Goal: Navigation & Orientation: Go to known website

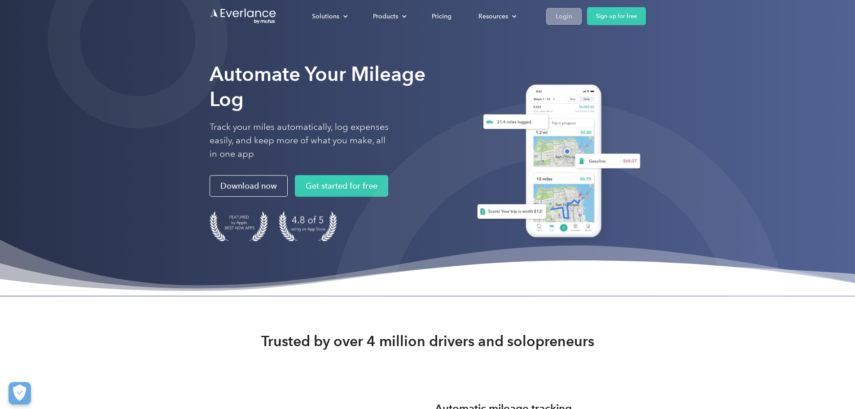
click at [582, 9] on link "Login" at bounding box center [563, 16] width 35 height 17
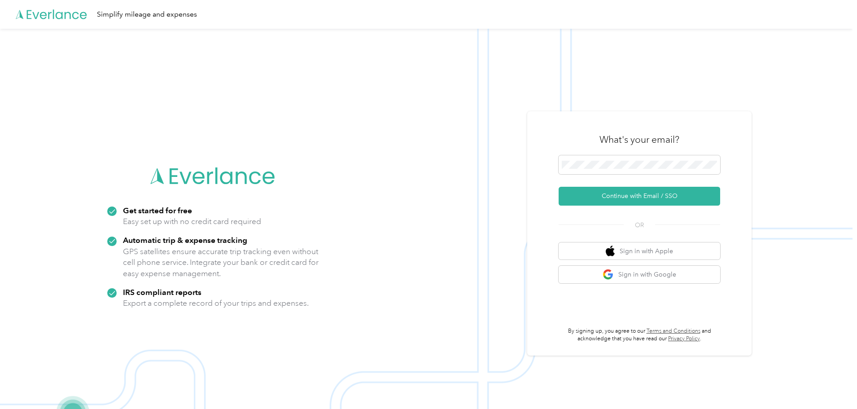
click at [659, 186] on form "Continue with Email / SSO" at bounding box center [640, 180] width 162 height 50
click at [656, 192] on button "Continue with Email / SSO" at bounding box center [640, 196] width 162 height 19
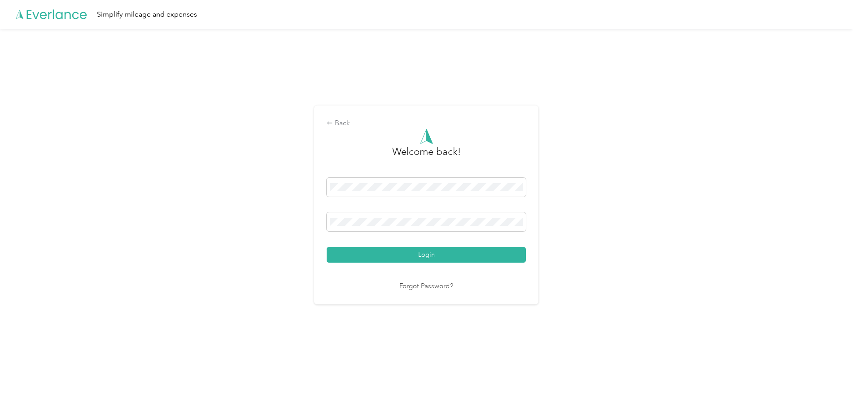
click at [398, 254] on button "Login" at bounding box center [426, 255] width 199 height 16
